Goal: Transaction & Acquisition: Purchase product/service

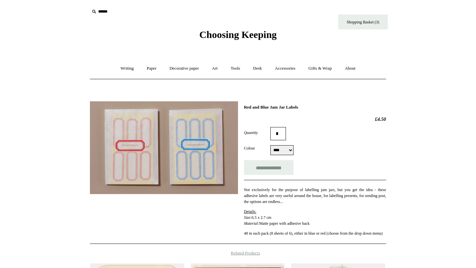
select select "****"
